Goal: Navigation & Orientation: Understand site structure

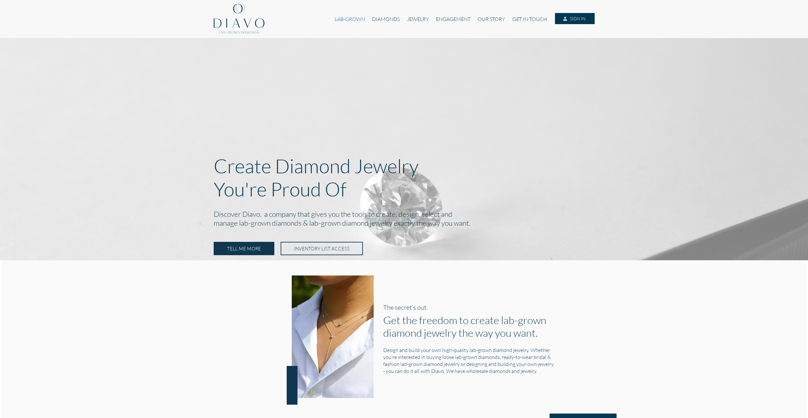
click at [360, 20] on link "LAB-GROWN" at bounding box center [349, 19] width 37 height 12
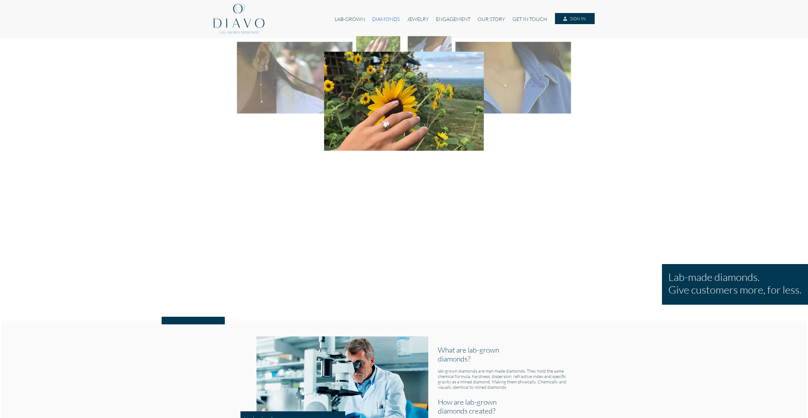
click at [387, 21] on link "DIAMONDS" at bounding box center [385, 19] width 35 height 12
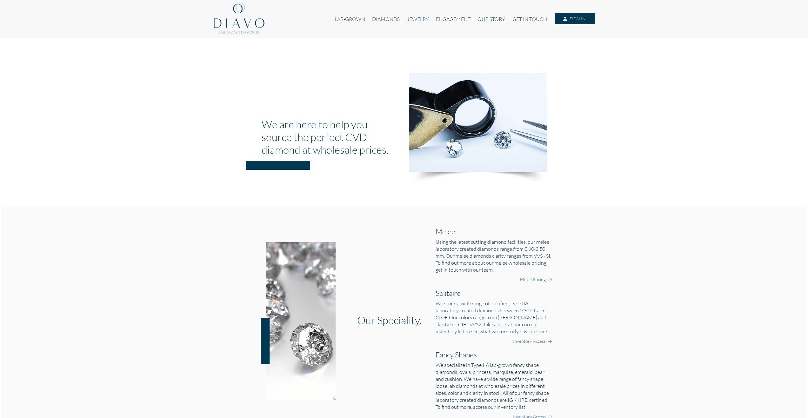
click at [425, 21] on link "JEWELRY" at bounding box center [417, 19] width 29 height 12
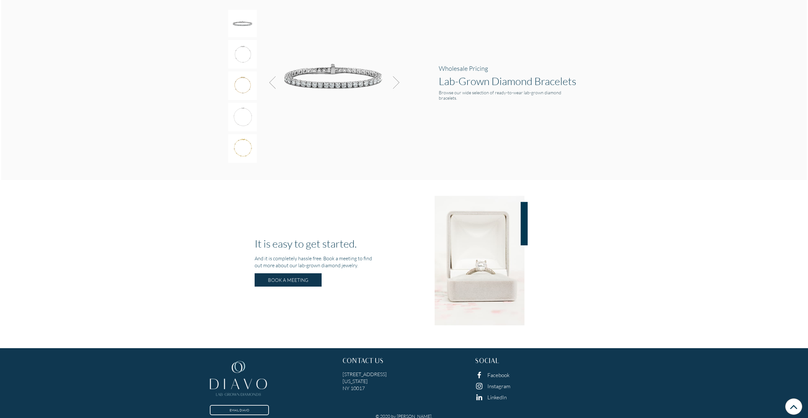
scroll to position [1044, 0]
